Goal: Task Accomplishment & Management: Use online tool/utility

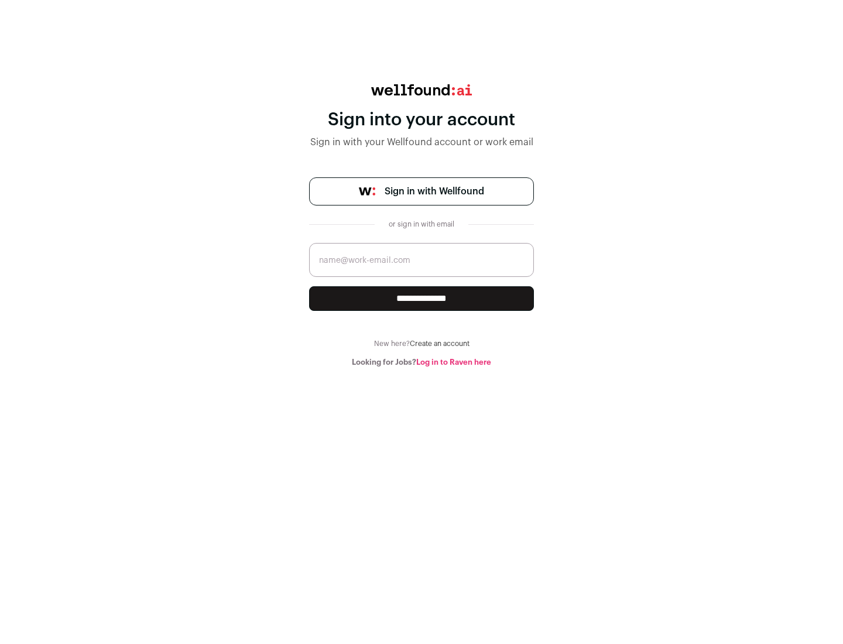
click at [434, 191] on span "Sign in with Wellfound" at bounding box center [435, 191] width 100 height 14
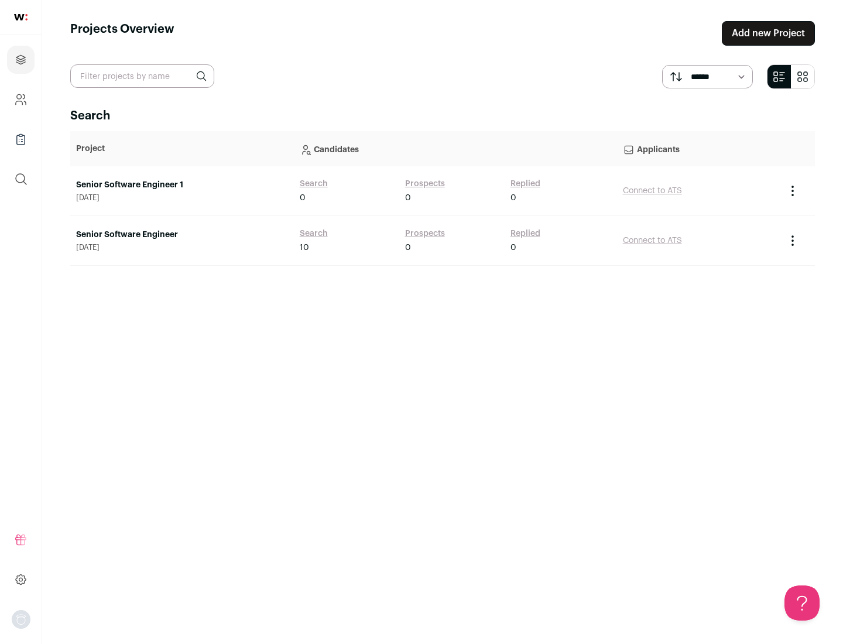
click at [182, 235] on link "Senior Software Engineer" at bounding box center [182, 235] width 212 height 12
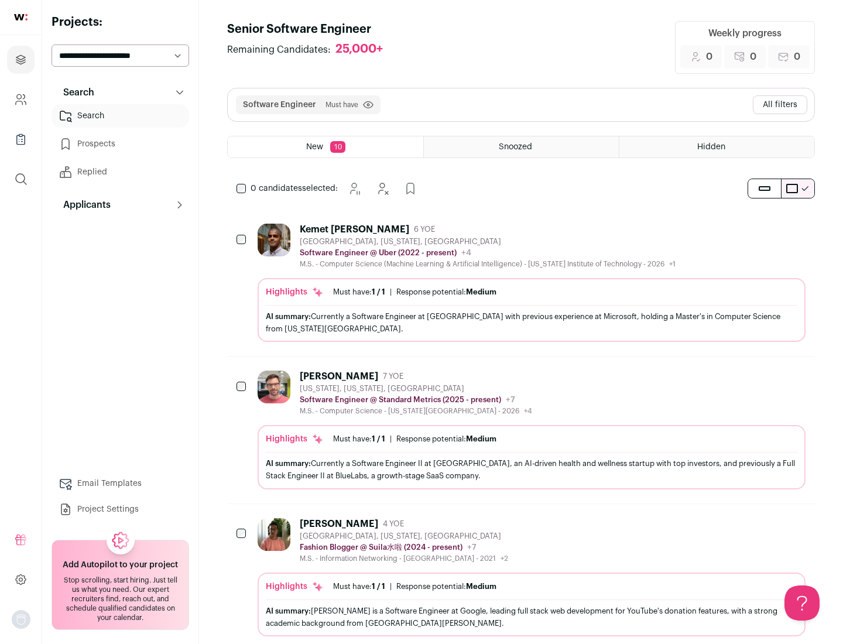
click at [521, 283] on div "Highlights Must have: 1 / 1 How many must haves have been fulfilled? | Response…" at bounding box center [532, 310] width 548 height 64
